Goal: Information Seeking & Learning: Compare options

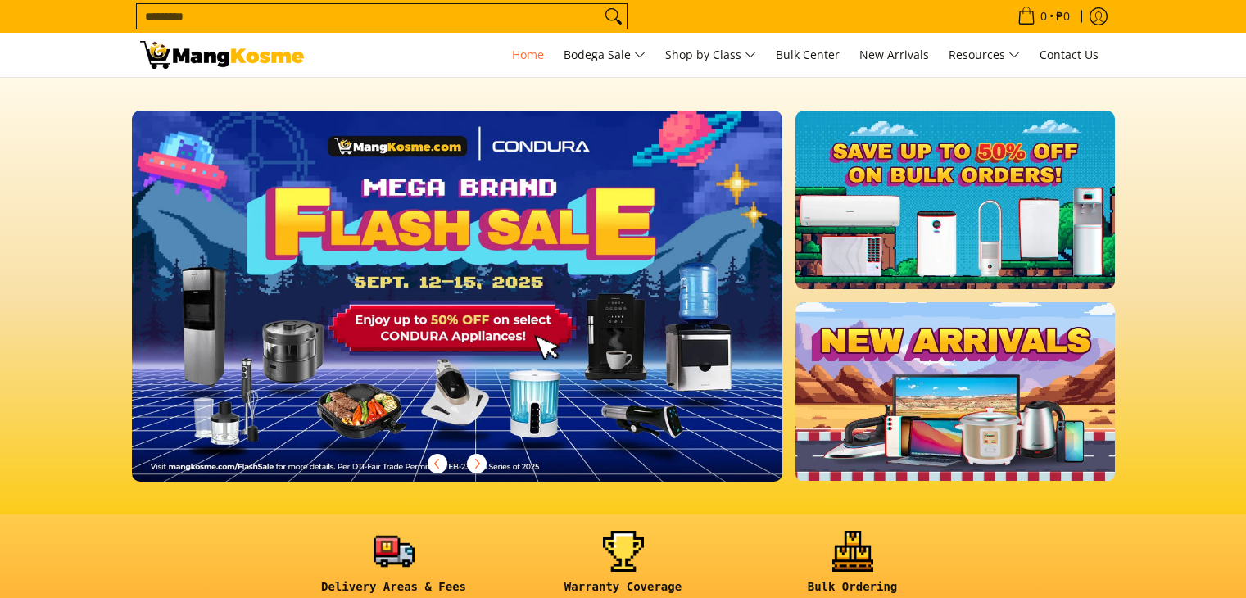
scroll to position [167, 0]
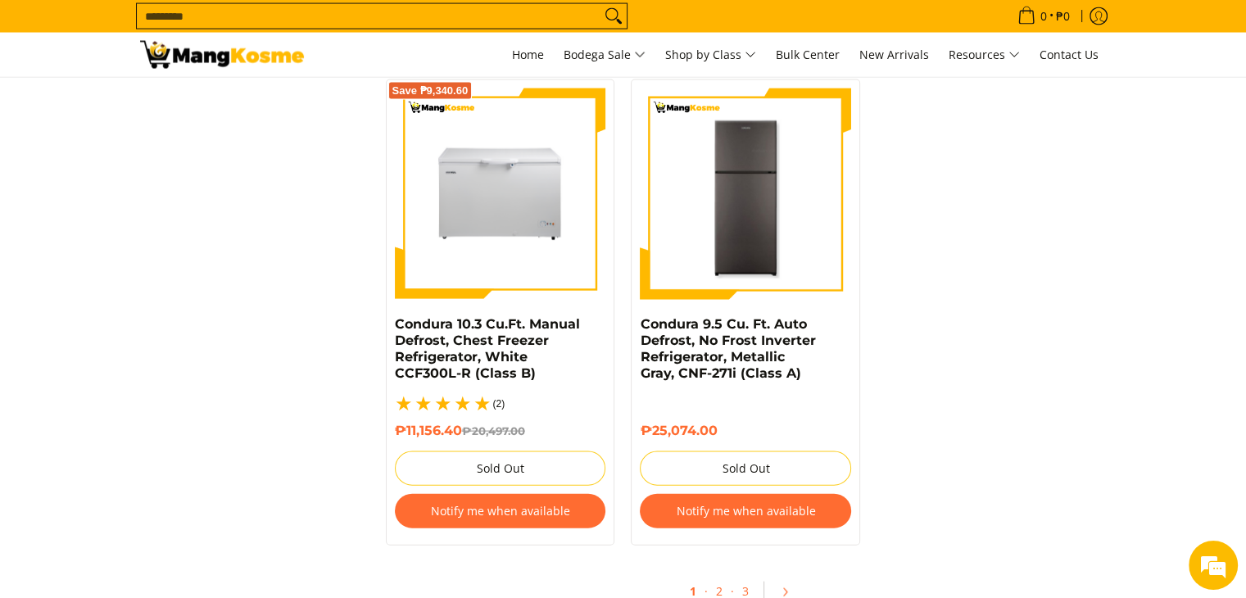
scroll to position [3769, 0]
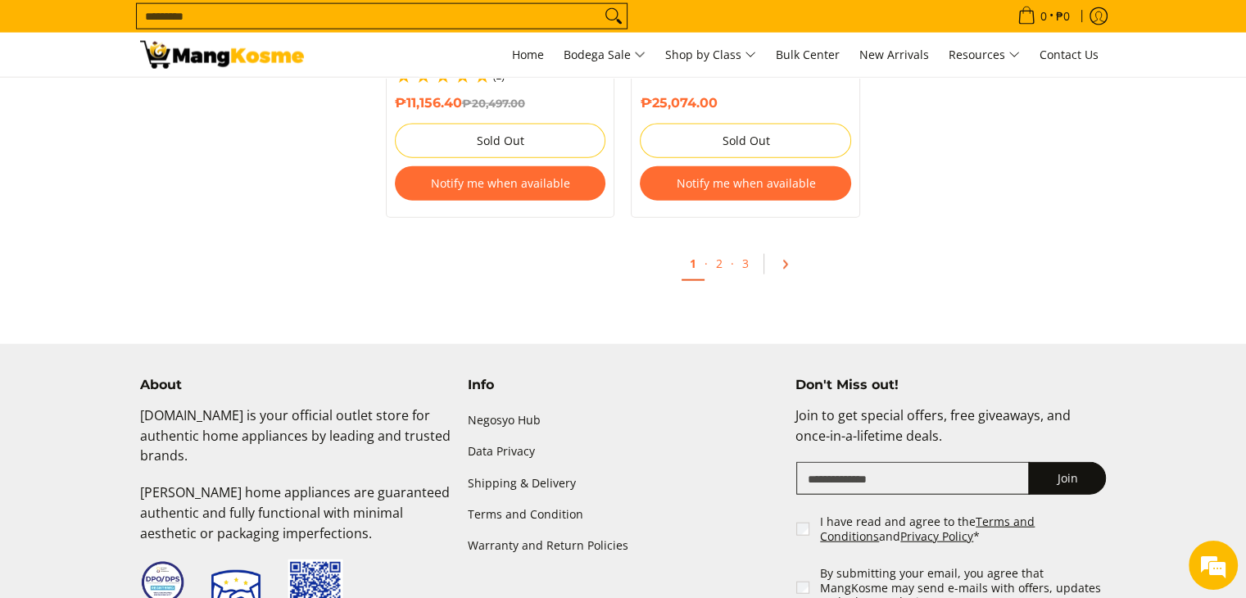
click at [783, 259] on icon "Pagination" at bounding box center [784, 264] width 11 height 11
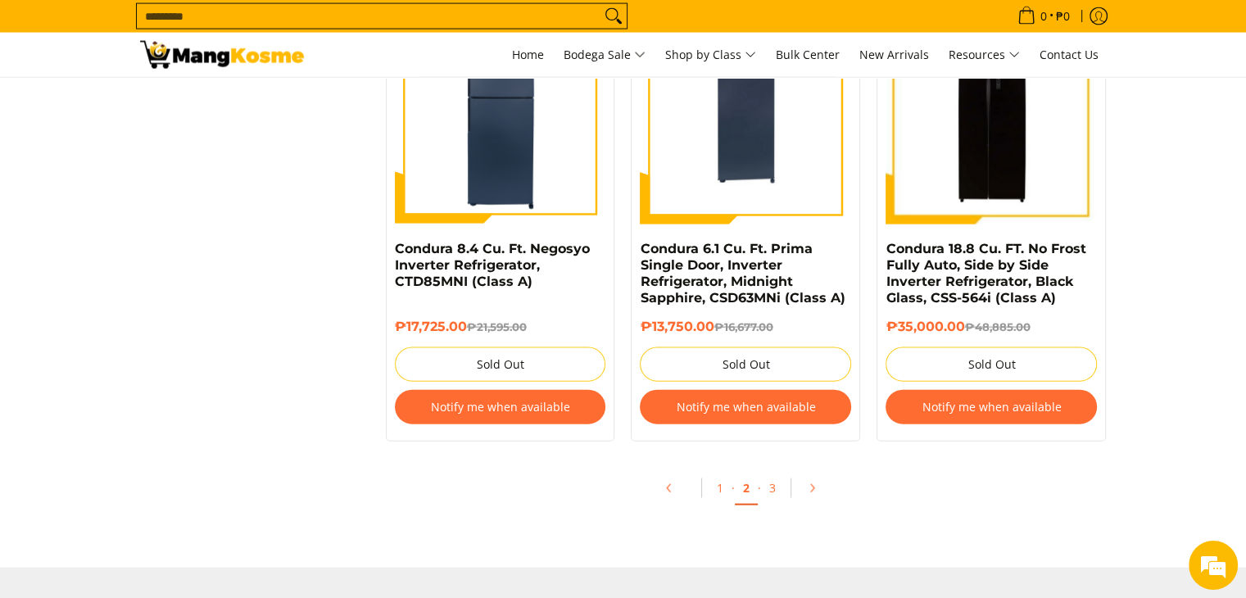
scroll to position [3619, 0]
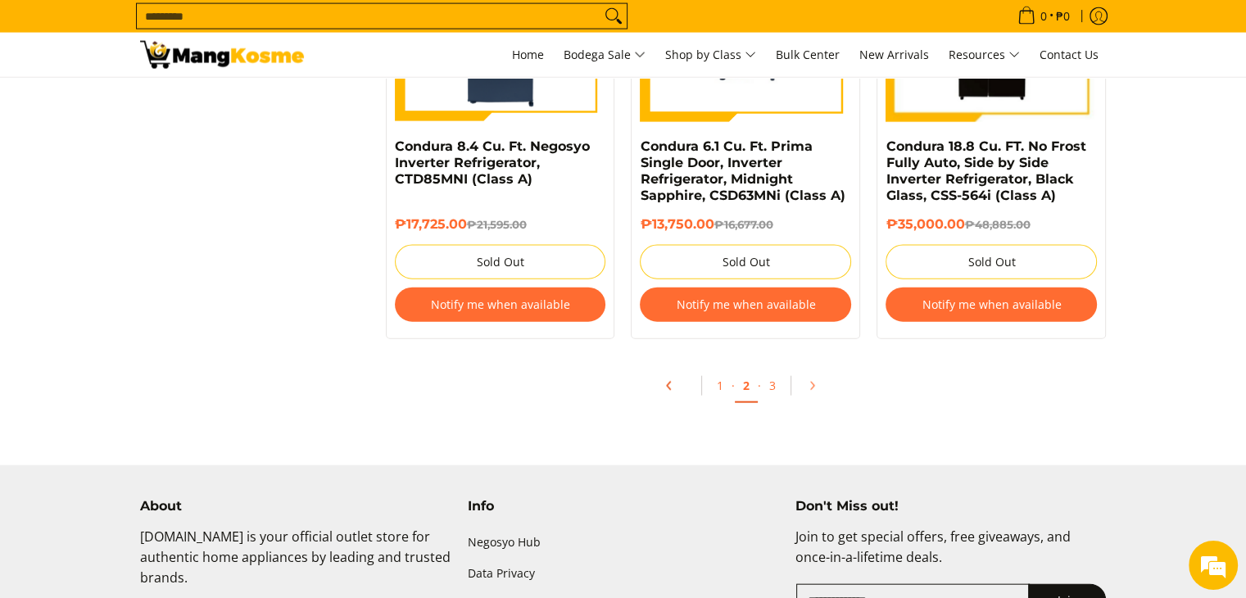
click at [665, 391] on icon "Pagination" at bounding box center [669, 385] width 11 height 11
click at [666, 384] on icon "Pagination" at bounding box center [669, 385] width 11 height 11
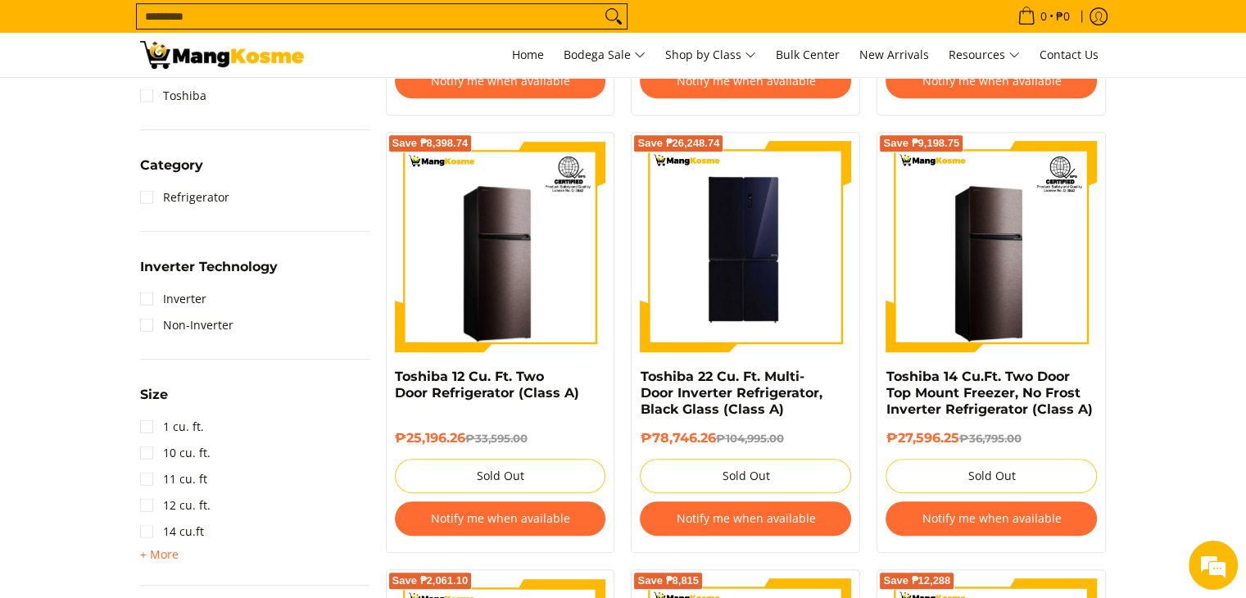
scroll to position [669, 0]
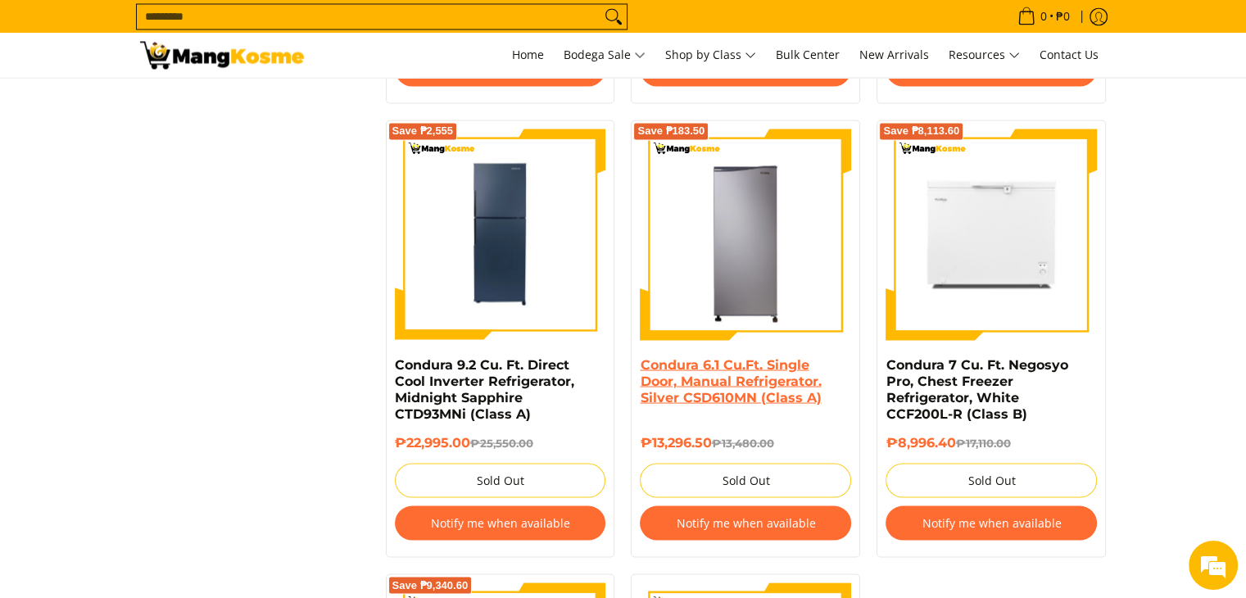
scroll to position [2950, 0]
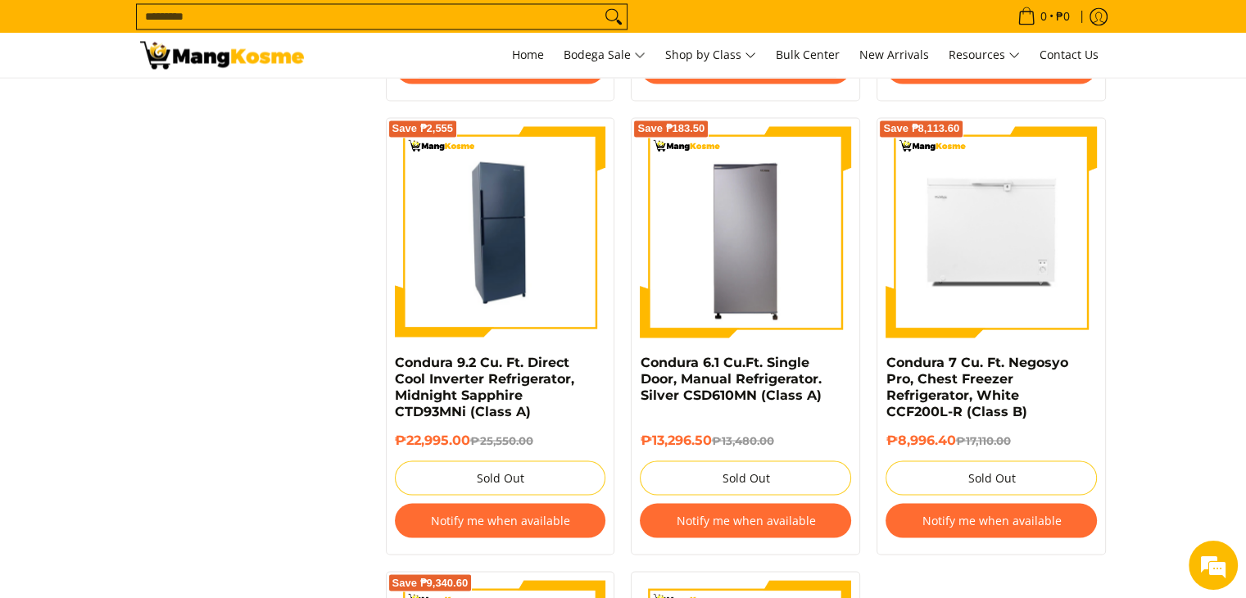
click at [533, 237] on img at bounding box center [500, 232] width 211 height 206
click at [472, 192] on img at bounding box center [500, 232] width 211 height 206
click at [513, 235] on img at bounding box center [500, 232] width 211 height 206
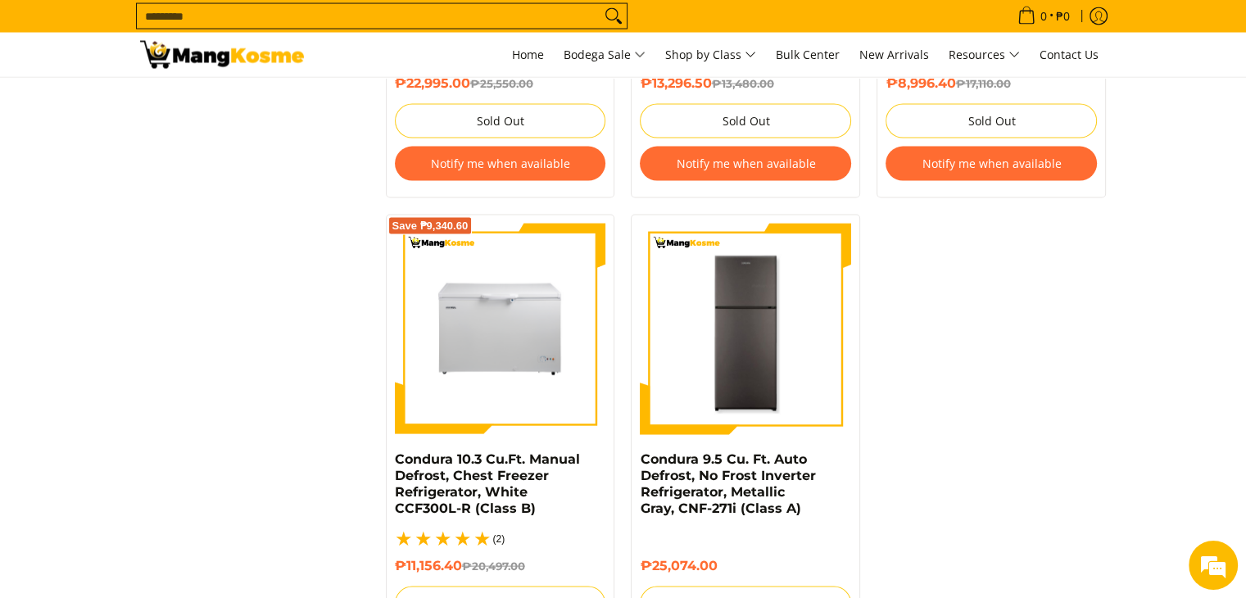
scroll to position [3278, 0]
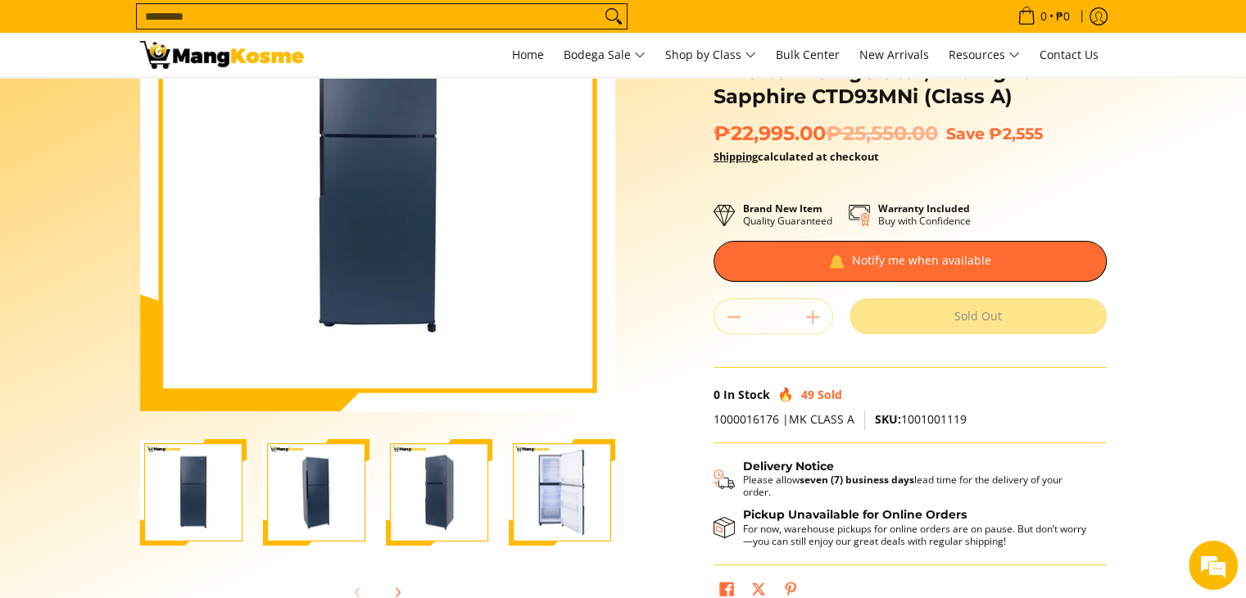
scroll to position [246, 0]
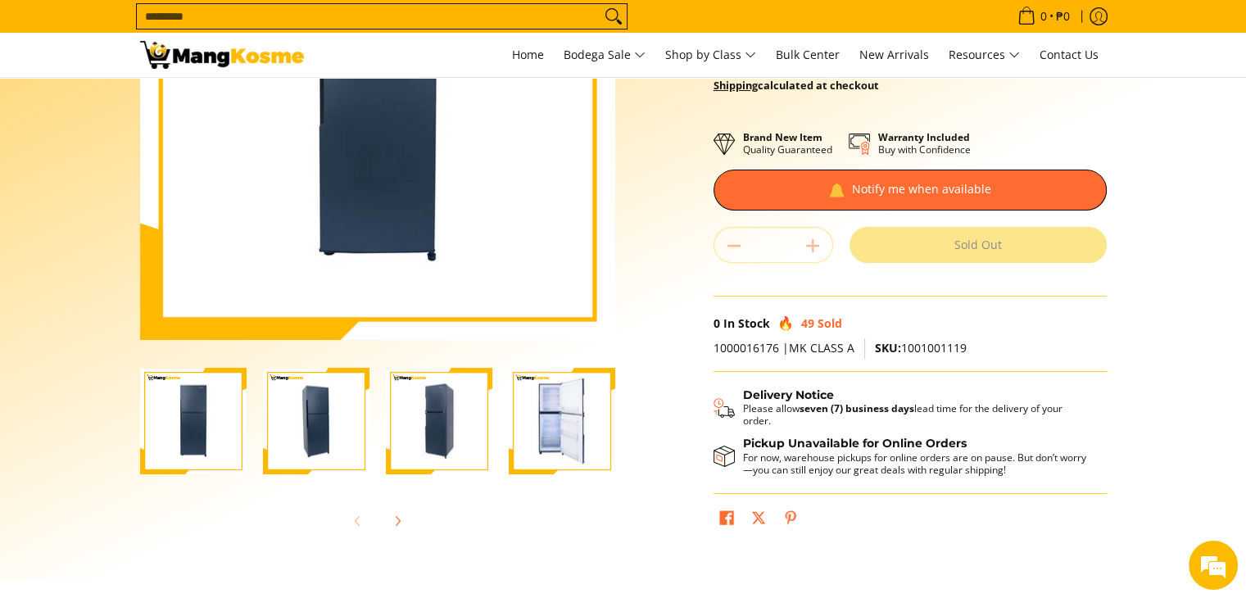
click at [567, 411] on img "condura-9.3-cubic-feet-direct-cool-inverter-refrigerator-midnight-sapphire-open…" at bounding box center [562, 422] width 107 height 104
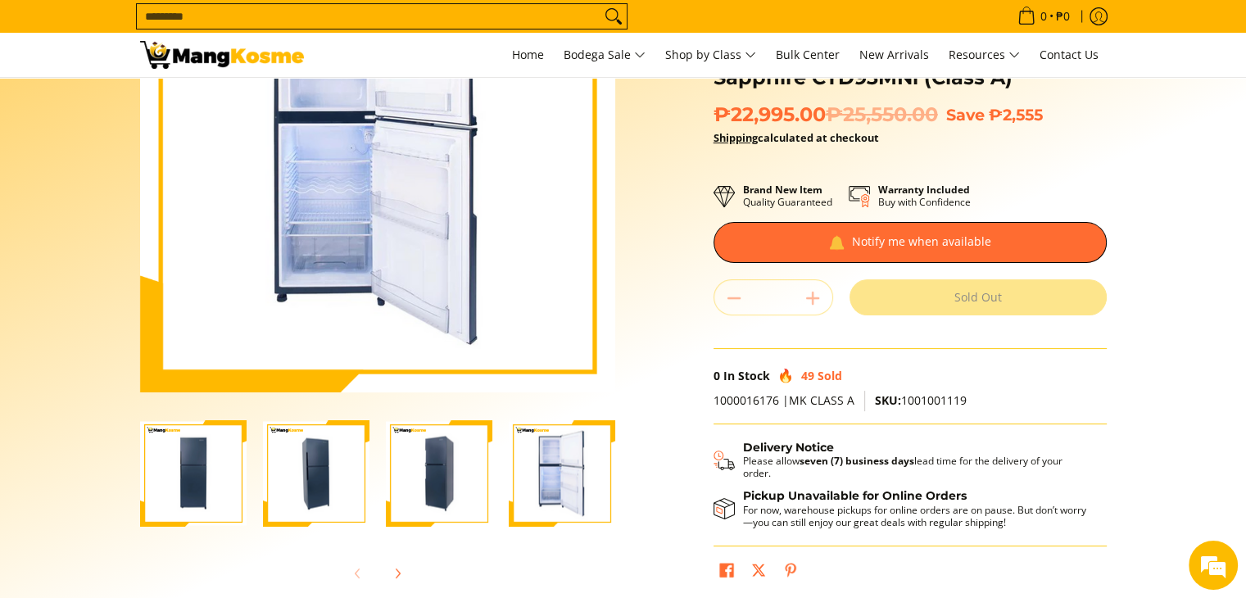
scroll to position [328, 0]
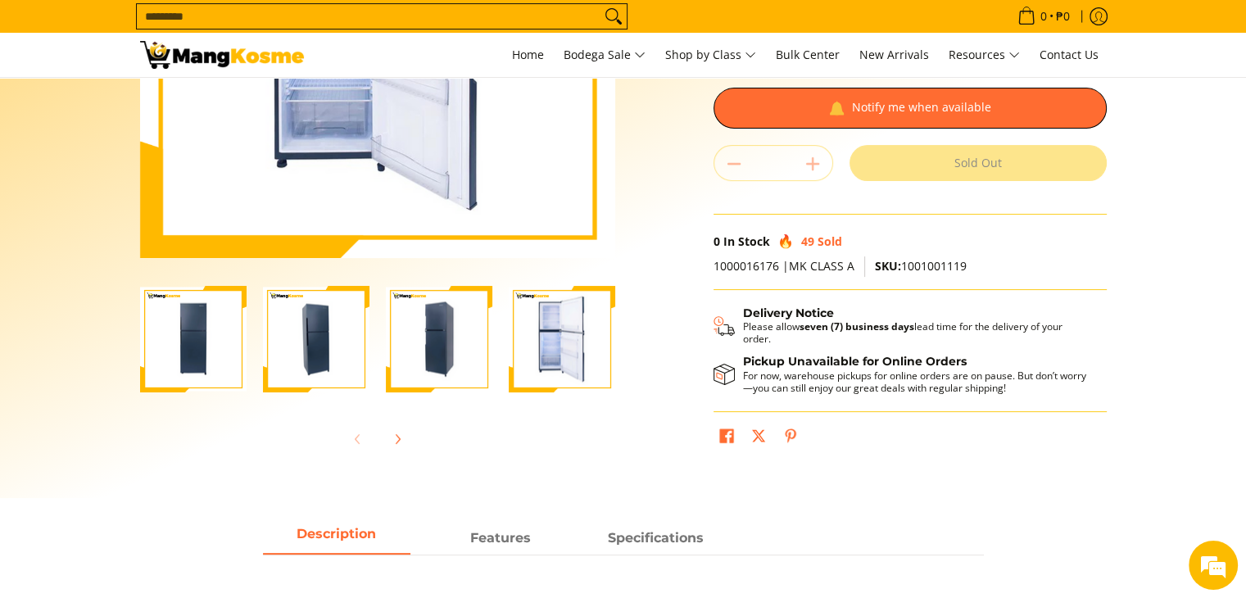
click at [450, 347] on img "condura-9.3-cubic-feet-direct-cool-inverter-refrigerator-midnight-sapphire-left…" at bounding box center [439, 340] width 107 height 104
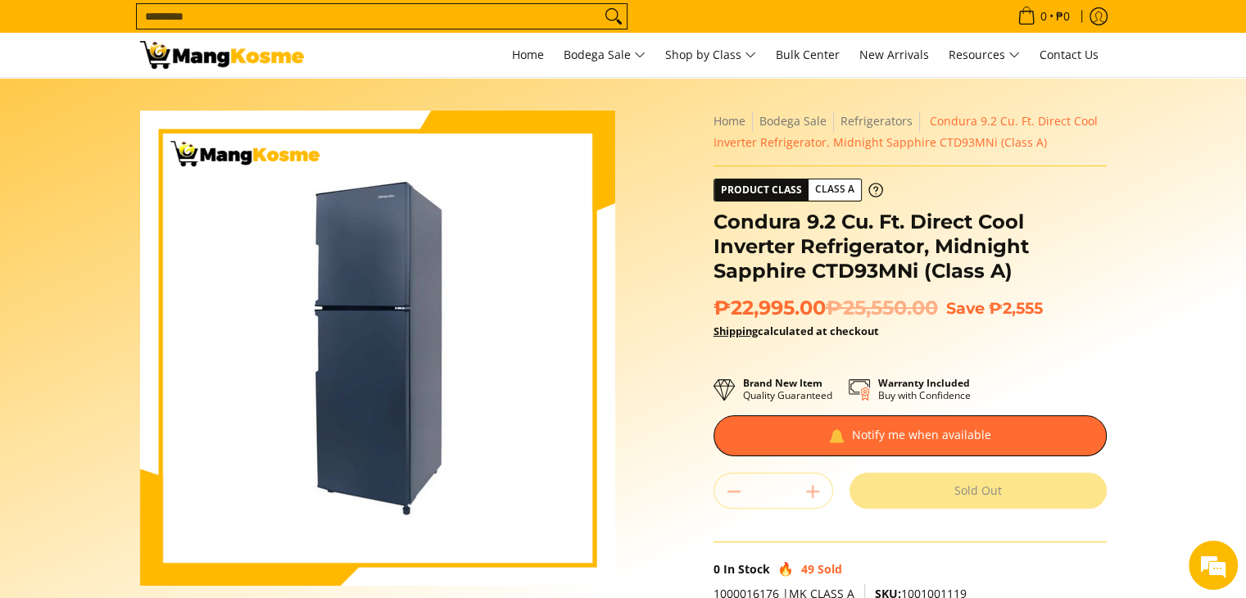
scroll to position [164, 0]
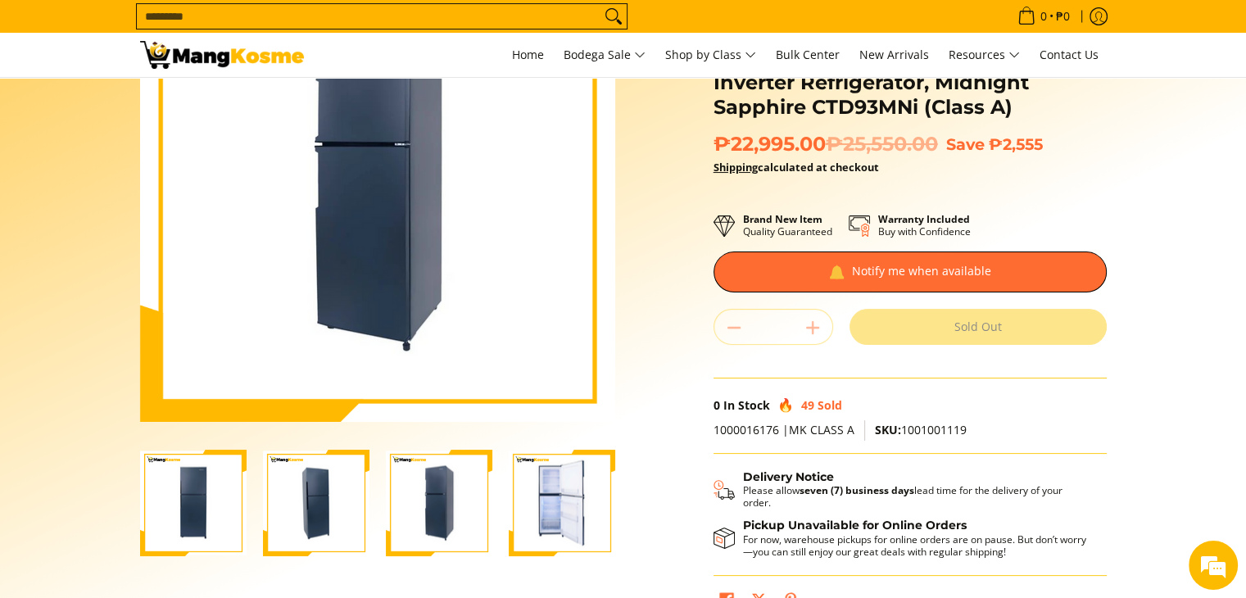
click at [331, 498] on img "condura-9.3-cubic-feet-direct-cool-inverter-refrigerator-midnight-sapphire-righ…" at bounding box center [316, 503] width 107 height 104
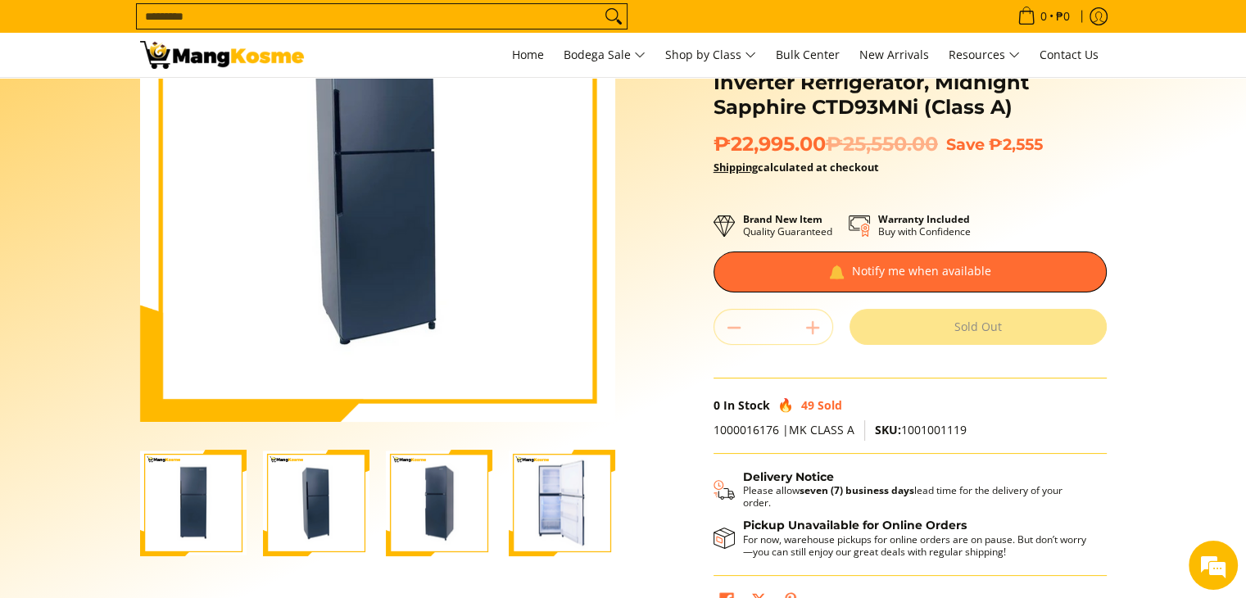
click at [180, 489] on img "condura-9.3-cubic-feet-direct-cool-inverter-refrigerator-midnight-sapphire-full…" at bounding box center [193, 503] width 107 height 104
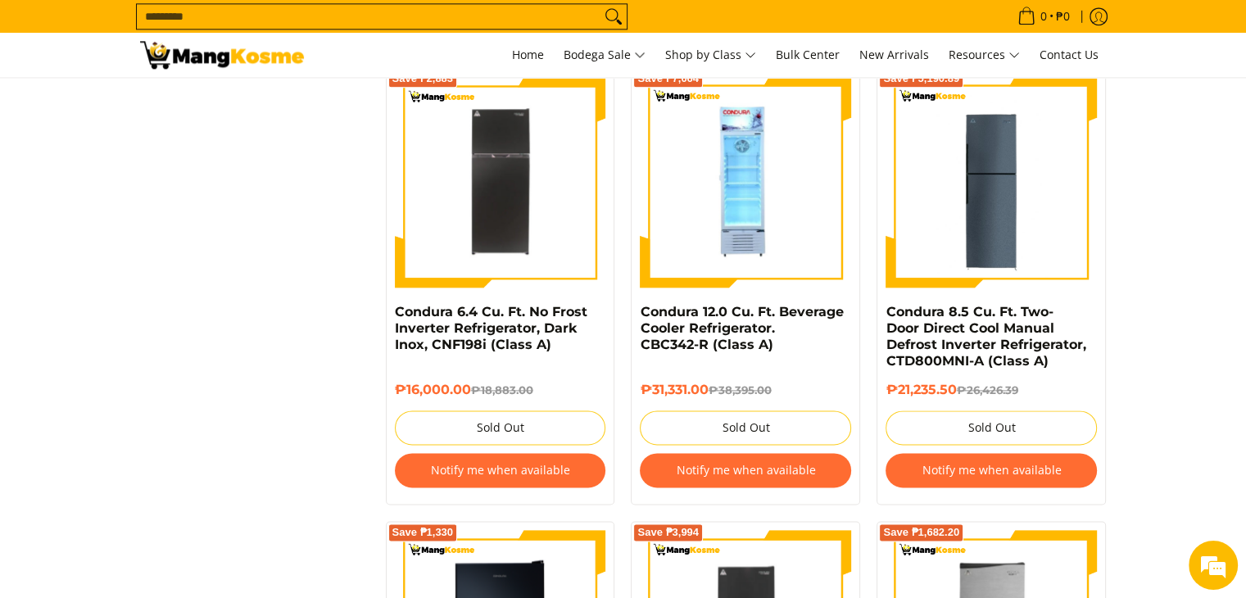
scroll to position [2017, 0]
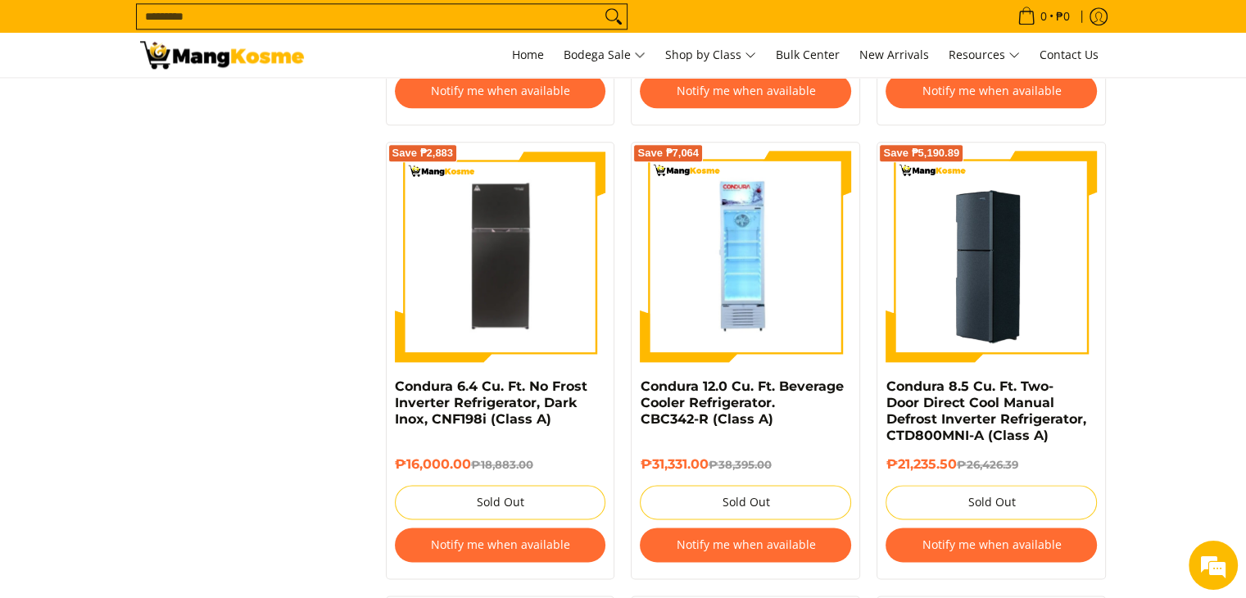
click at [1006, 251] on img at bounding box center [991, 256] width 211 height 211
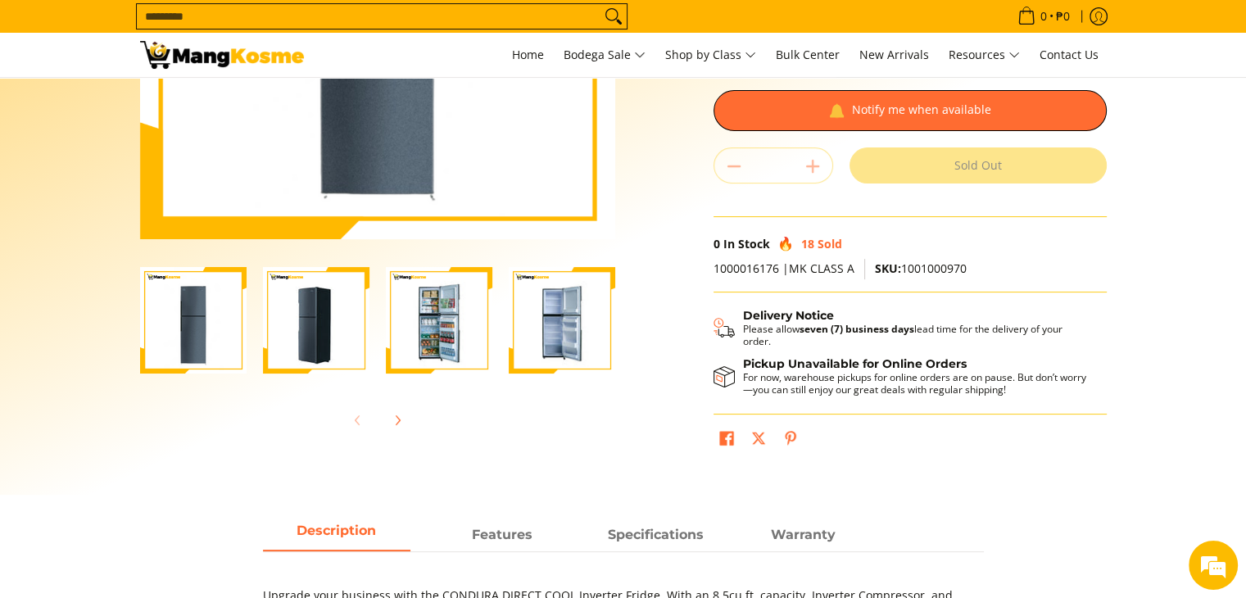
scroll to position [246, 0]
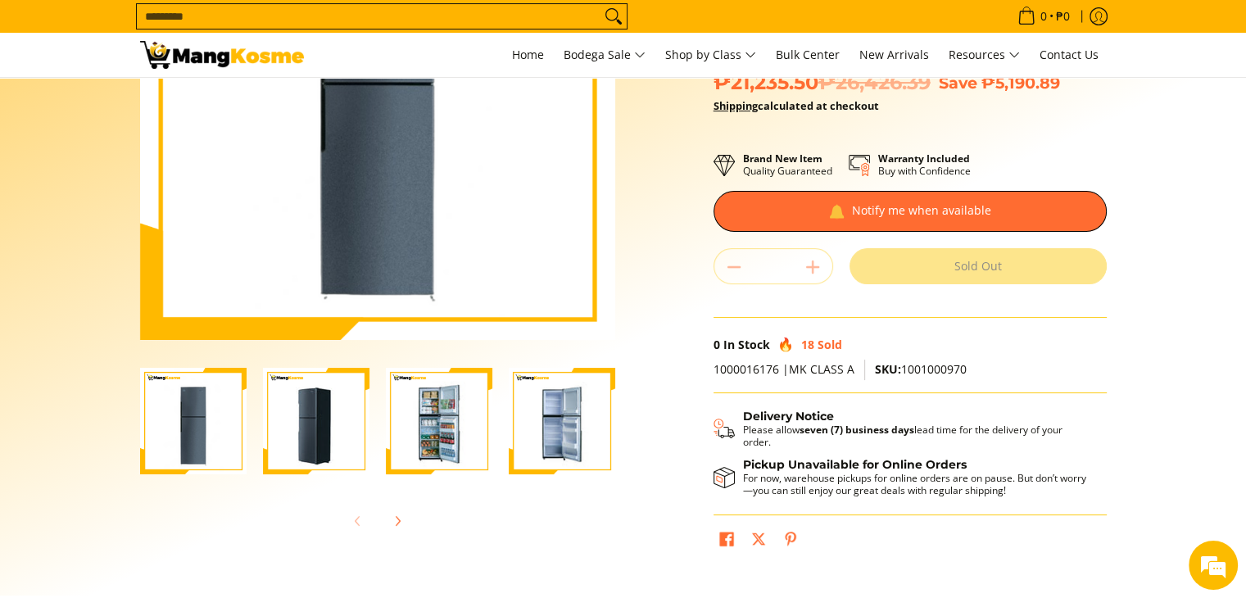
click at [428, 428] on img "Condura 8.5 Cu. Ft. Two-Door Direct Cool Manual Defrost Inverter Refrigerator, …" at bounding box center [439, 421] width 107 height 107
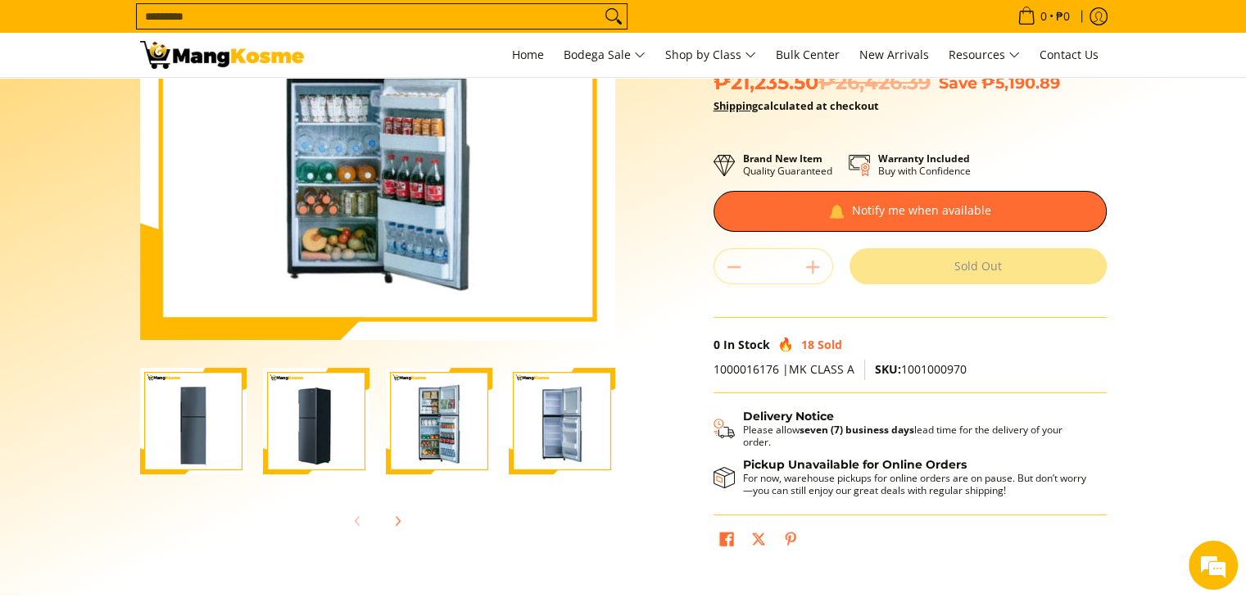
click at [446, 424] on img "Condura 8.5 Cu. Ft. Two-Door Direct Cool Manual Defrost Inverter Refrigerator, …" at bounding box center [439, 421] width 107 height 107
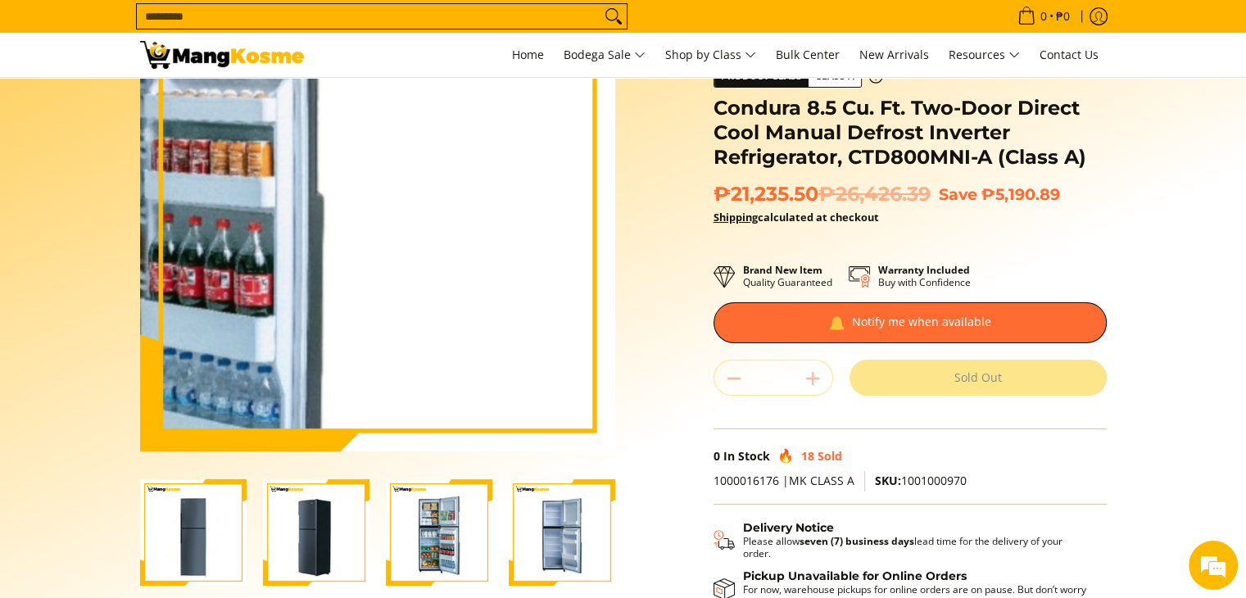
scroll to position [164, 0]
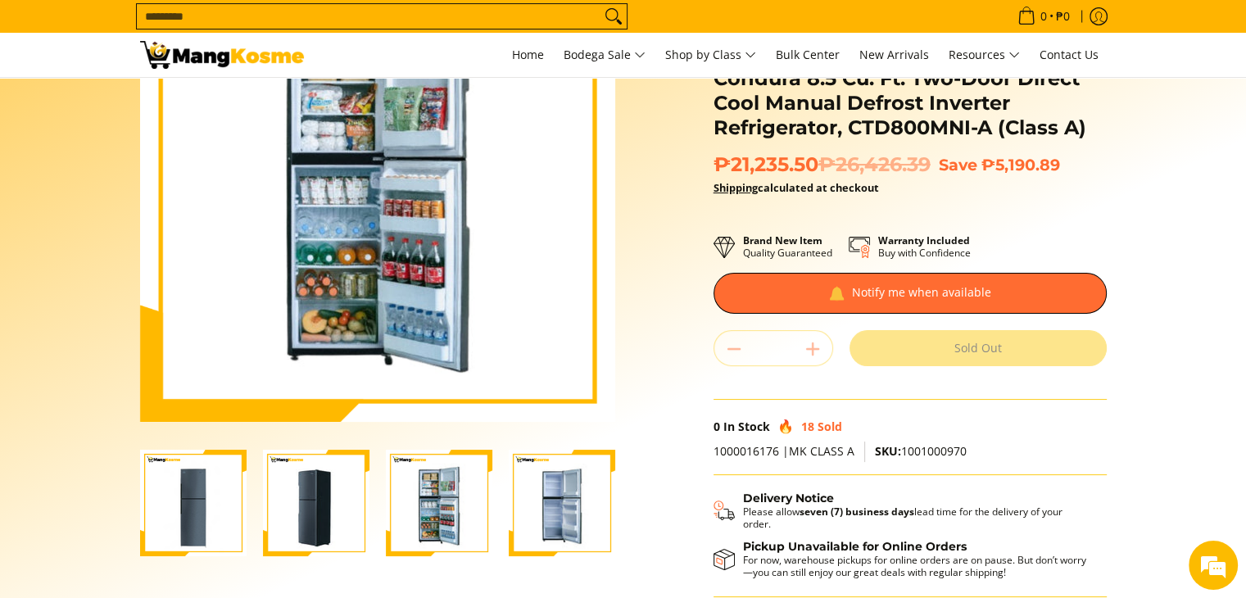
click at [329, 513] on img "Condura 8.5 Cu. Ft. Two-Door Direct Cool Manual Defrost Inverter Refrigerator, …" at bounding box center [316, 503] width 107 height 107
